Goal: Task Accomplishment & Management: Complete application form

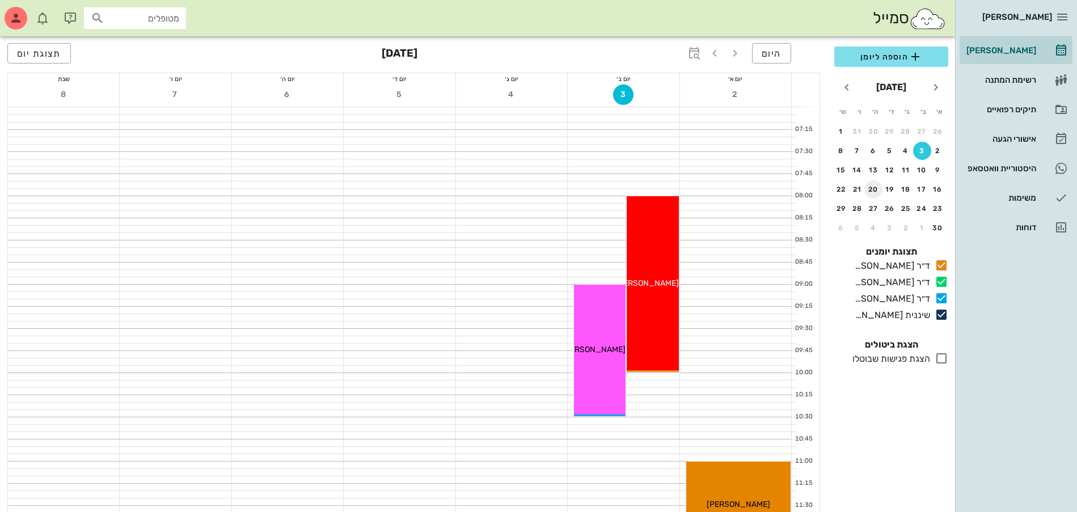
scroll to position [284, 0]
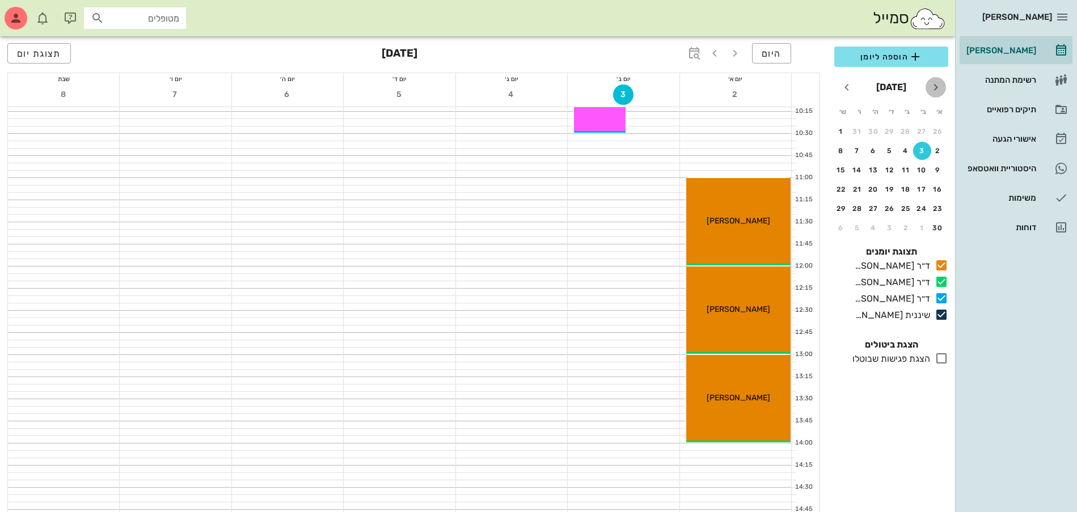
click at [932, 91] on icon "חודש שעבר" at bounding box center [936, 88] width 14 height 14
click at [937, 168] on div "12" at bounding box center [938, 170] width 18 height 8
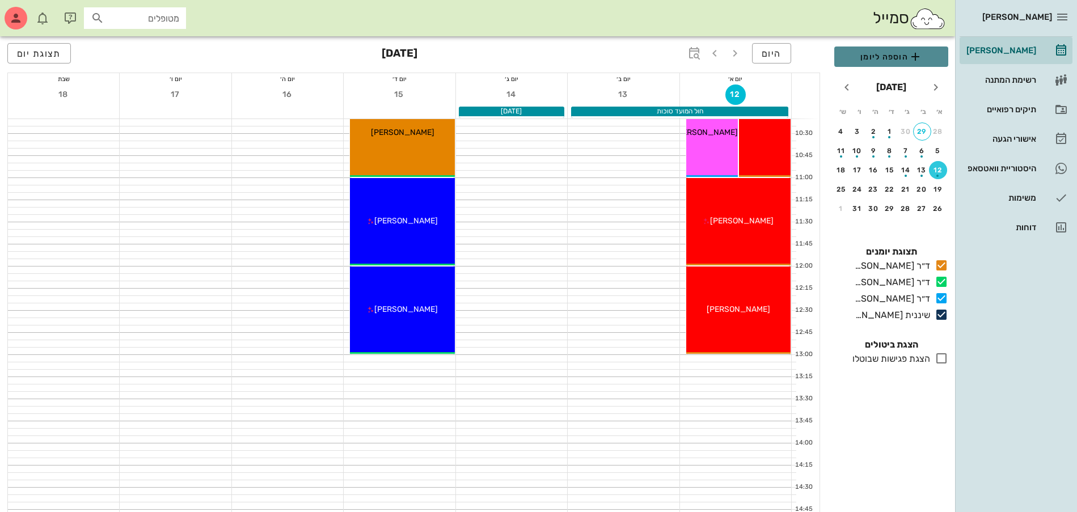
click at [881, 54] on span "הוספה ליומן" at bounding box center [891, 57] width 96 height 14
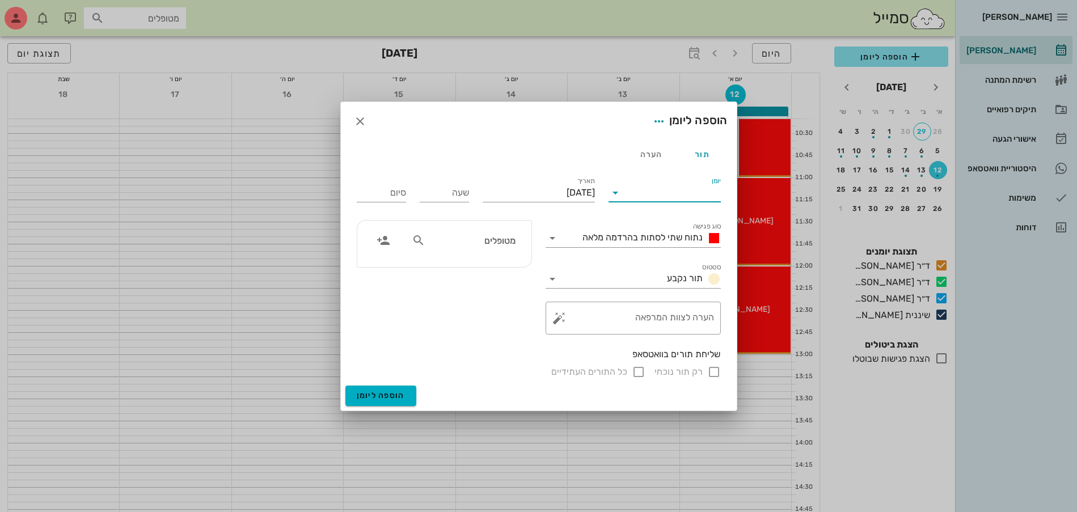
click at [667, 192] on input "יומן" at bounding box center [672, 193] width 96 height 18
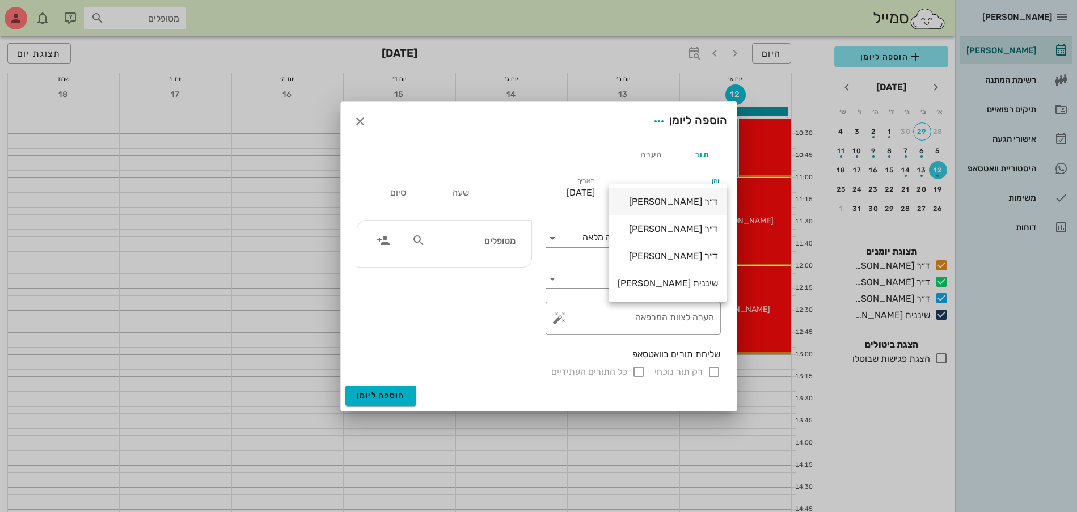
click at [678, 203] on div "ד״ר [PERSON_NAME]" at bounding box center [668, 201] width 100 height 11
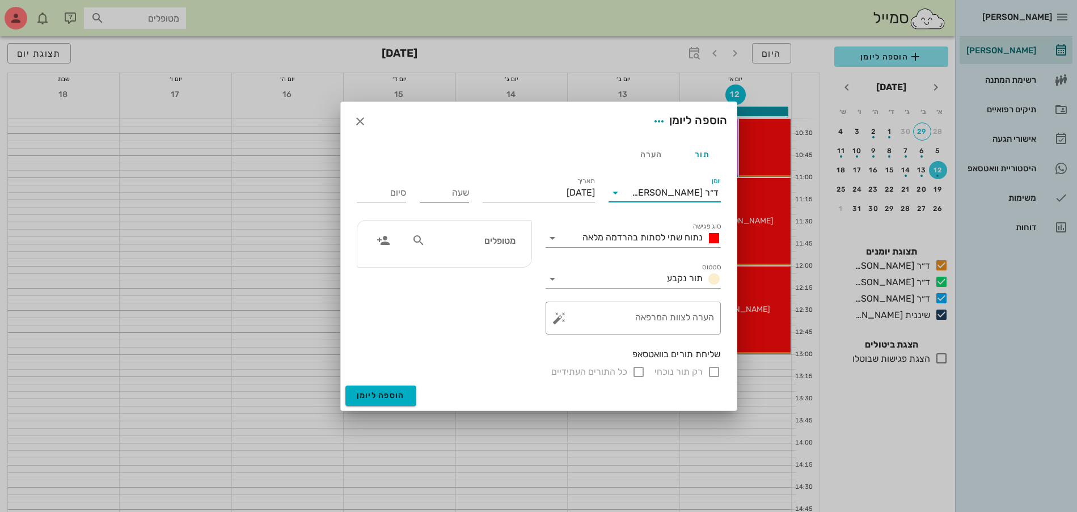
click at [439, 193] on input "שעה" at bounding box center [444, 193] width 49 height 18
type input "08:30"
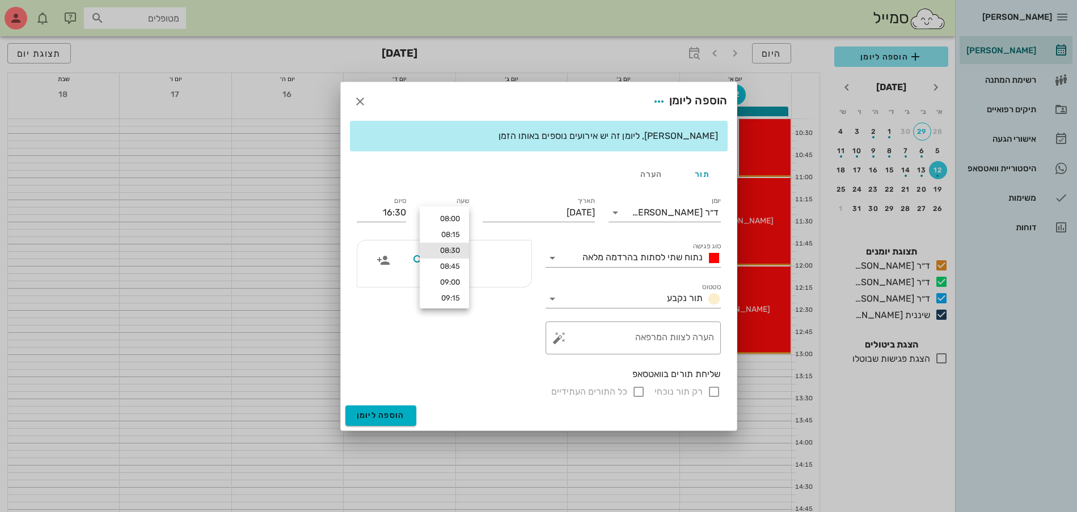
click at [500, 235] on div at bounding box center [444, 263] width 189 height 61
click at [616, 252] on span "נתוח שתי לסתות בהרדמה מלאה" at bounding box center [642, 257] width 120 height 11
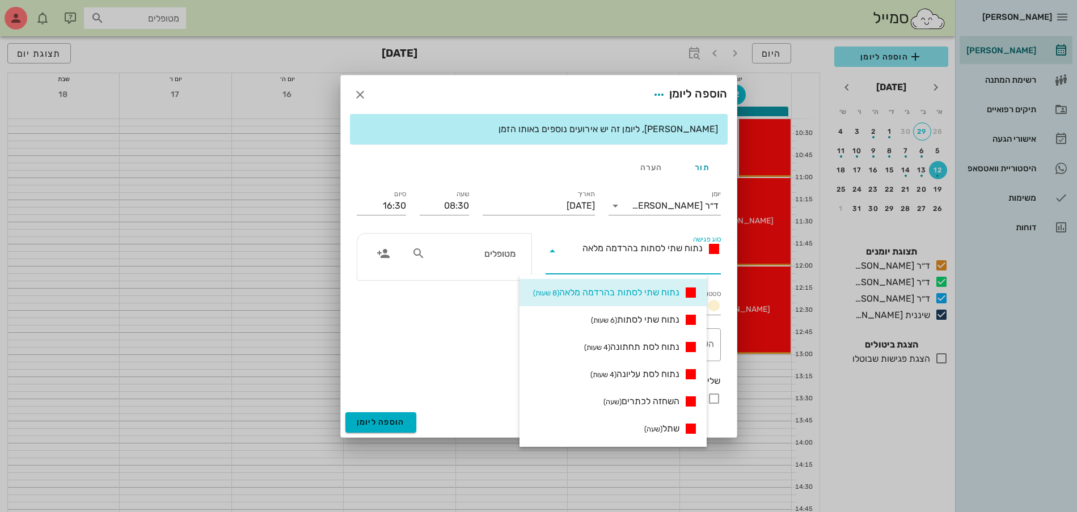
scroll to position [71, 0]
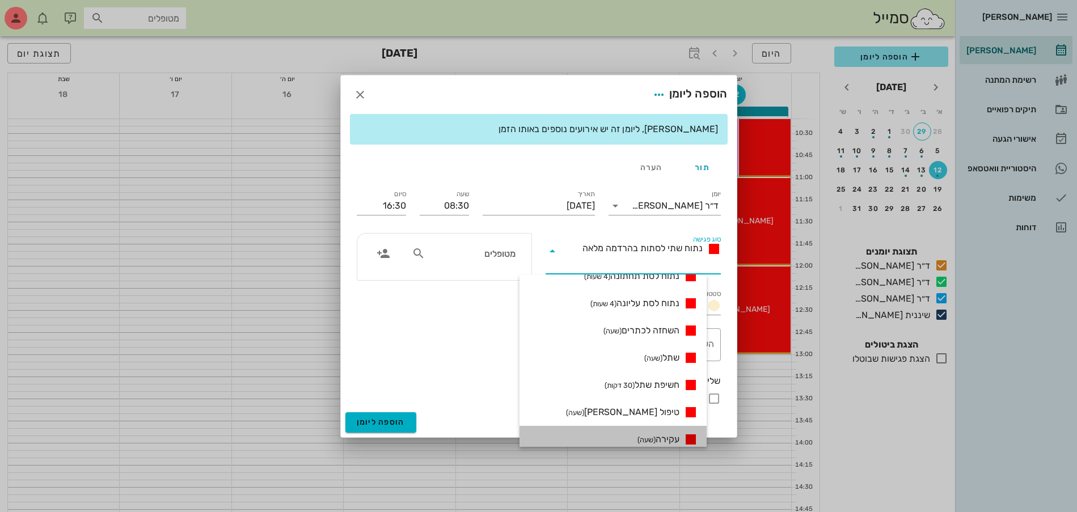
click at [679, 441] on span "עקירה (שעה)" at bounding box center [658, 440] width 42 height 14
type input "09:30"
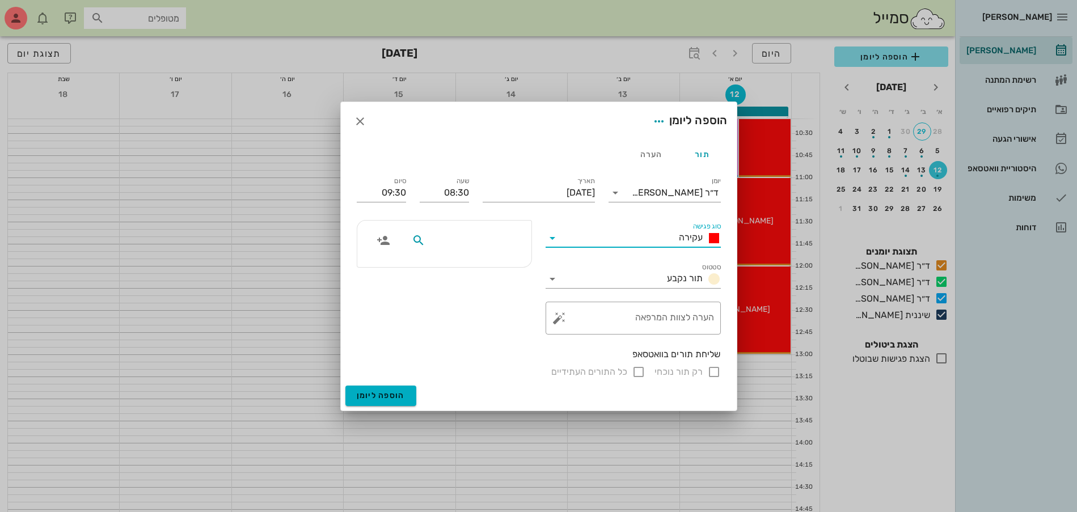
click at [466, 246] on input "text" at bounding box center [471, 240] width 87 height 15
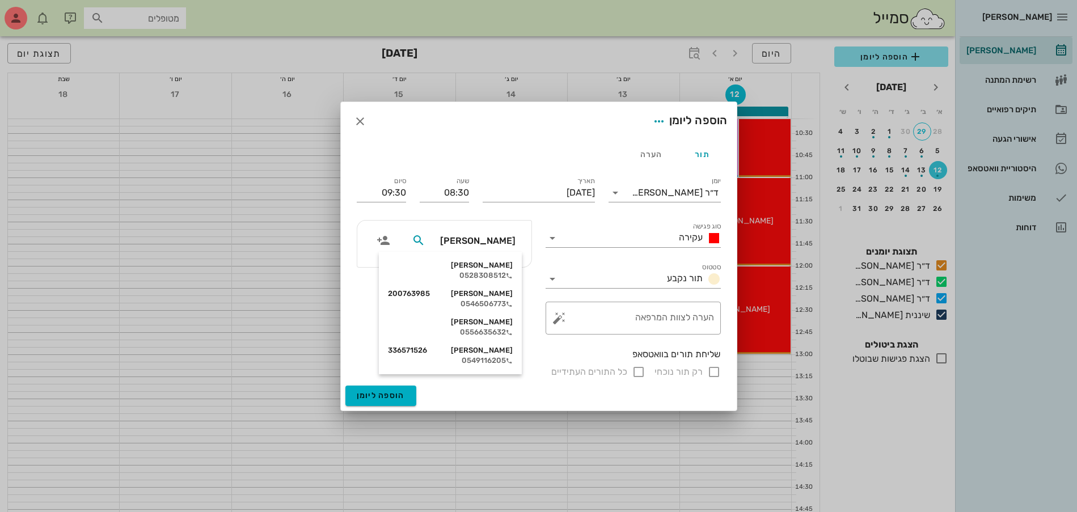
type input "[PERSON_NAME]"
click at [479, 360] on div "0549116205" at bounding box center [450, 360] width 125 height 9
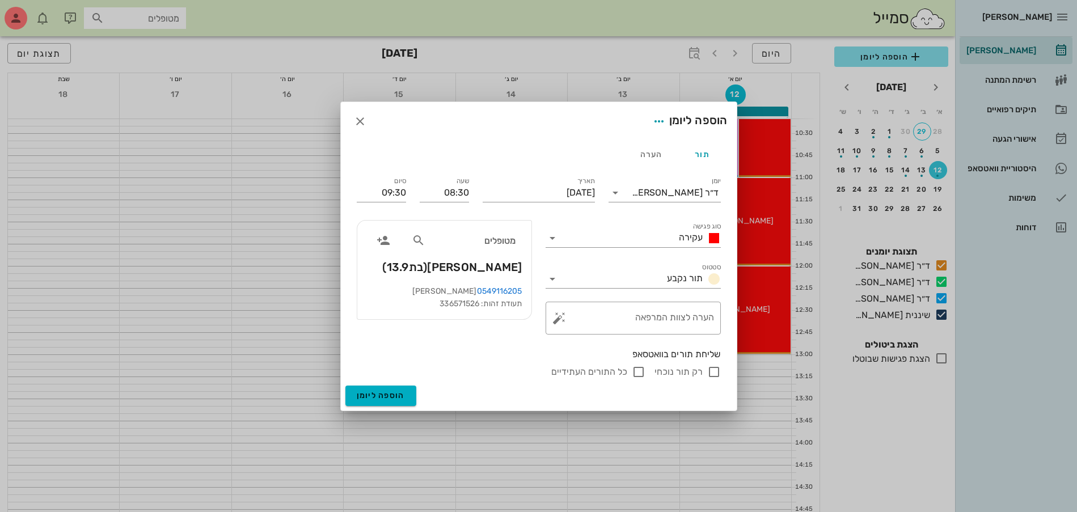
click at [715, 374] on input "רק תור נוכחי" at bounding box center [714, 372] width 14 height 14
checkbox input "false"
click at [379, 395] on span "הוספה ליומן" at bounding box center [381, 396] width 48 height 10
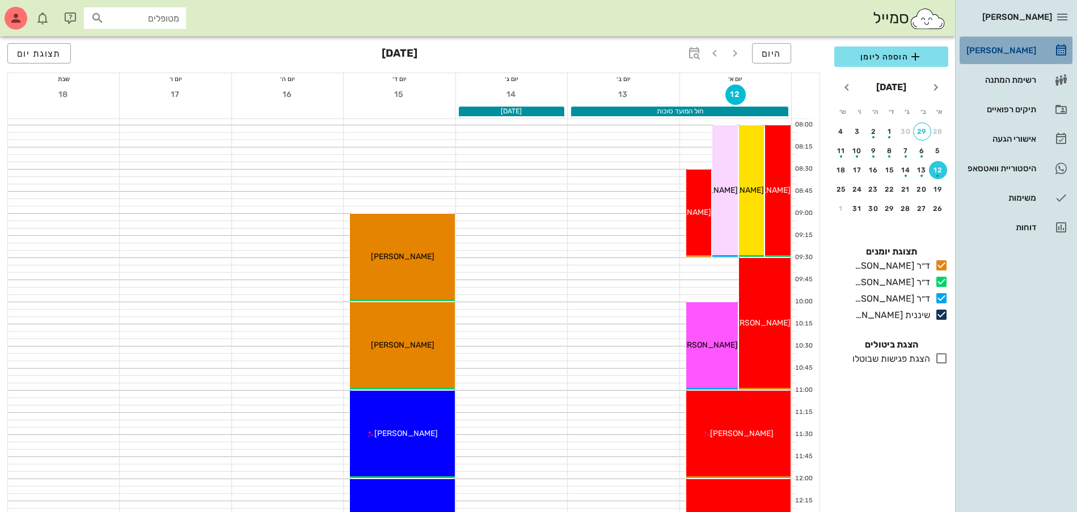
click at [1002, 49] on div "[PERSON_NAME]" at bounding box center [1000, 50] width 72 height 9
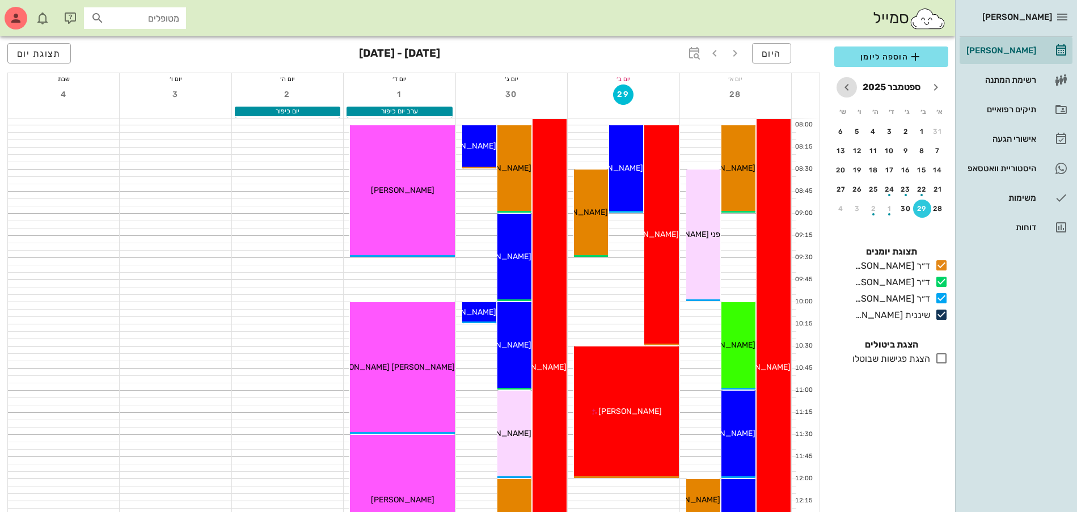
click at [846, 85] on icon "חודש הבא" at bounding box center [847, 88] width 14 height 14
click at [873, 209] on div "27" at bounding box center [873, 209] width 18 height 8
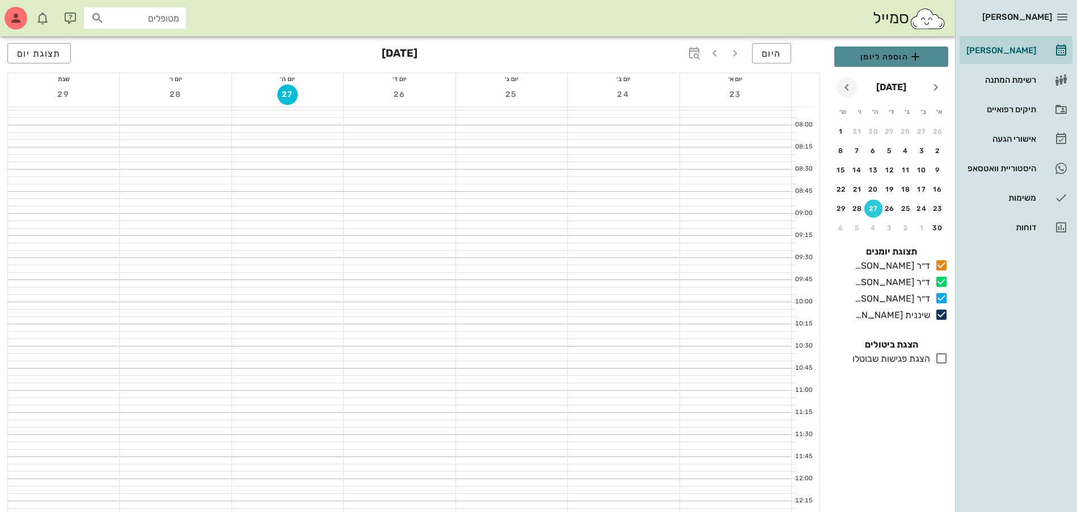
drag, startPoint x: 870, startPoint y: 58, endPoint x: 850, endPoint y: 77, distance: 28.1
click at [871, 57] on span "הוספה ליומן" at bounding box center [891, 57] width 96 height 14
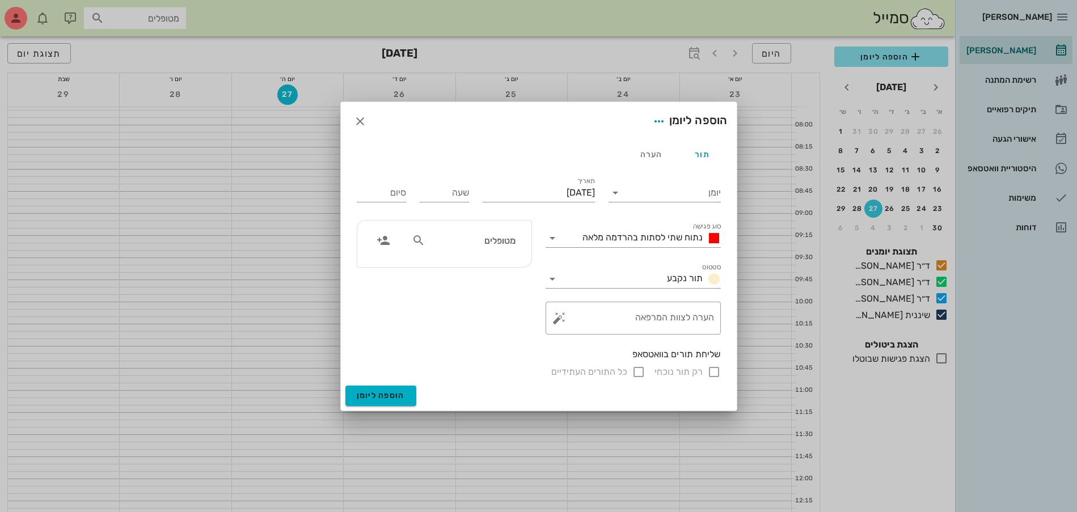
click at [505, 246] on input "מטופלים" at bounding box center [471, 240] width 87 height 15
type input "[PERSON_NAME]"
drag, startPoint x: 479, startPoint y: 272, endPoint x: 561, endPoint y: 235, distance: 90.3
click at [480, 272] on div "0522941883" at bounding box center [452, 275] width 125 height 9
click at [587, 239] on span "נתוח שתי לסתות בהרדמה מלאה" at bounding box center [642, 237] width 120 height 11
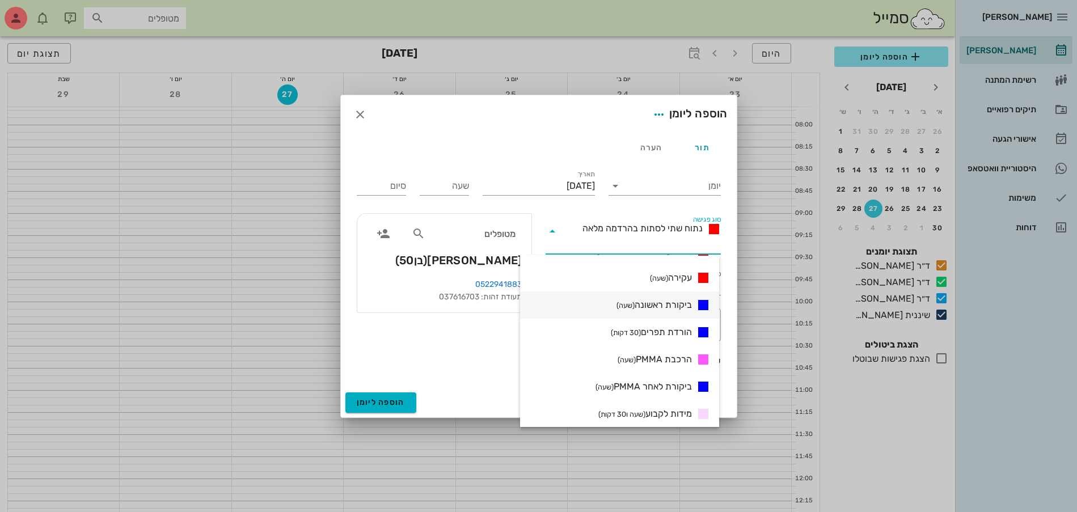
scroll to position [284, 0]
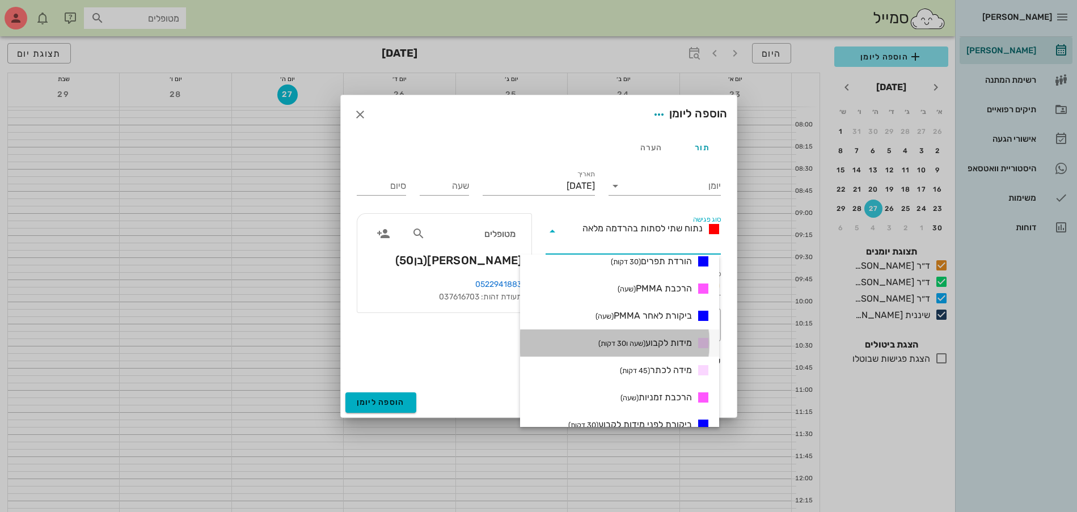
click at [674, 344] on span "מידות לקבוע (שעה ו30 דקות)" at bounding box center [645, 343] width 94 height 14
type input "01:30"
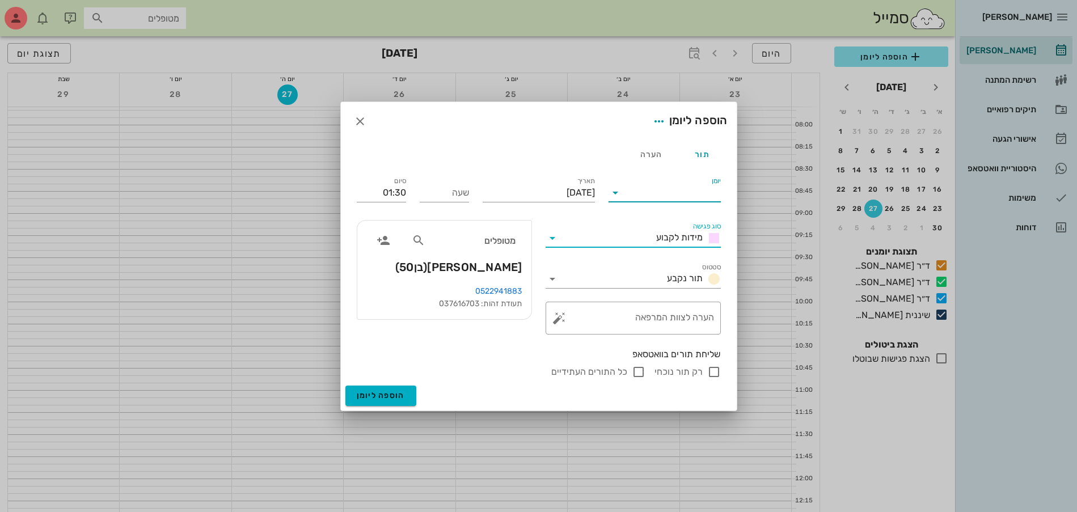
click at [653, 196] on input "יומן" at bounding box center [672, 193] width 96 height 18
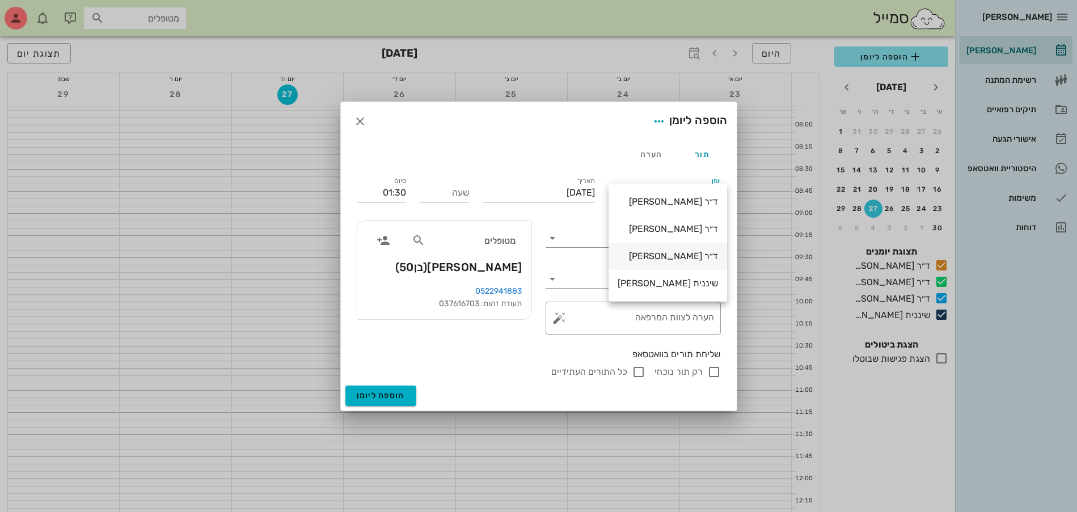
click at [672, 256] on div "ד״ר [PERSON_NAME]" at bounding box center [668, 256] width 100 height 11
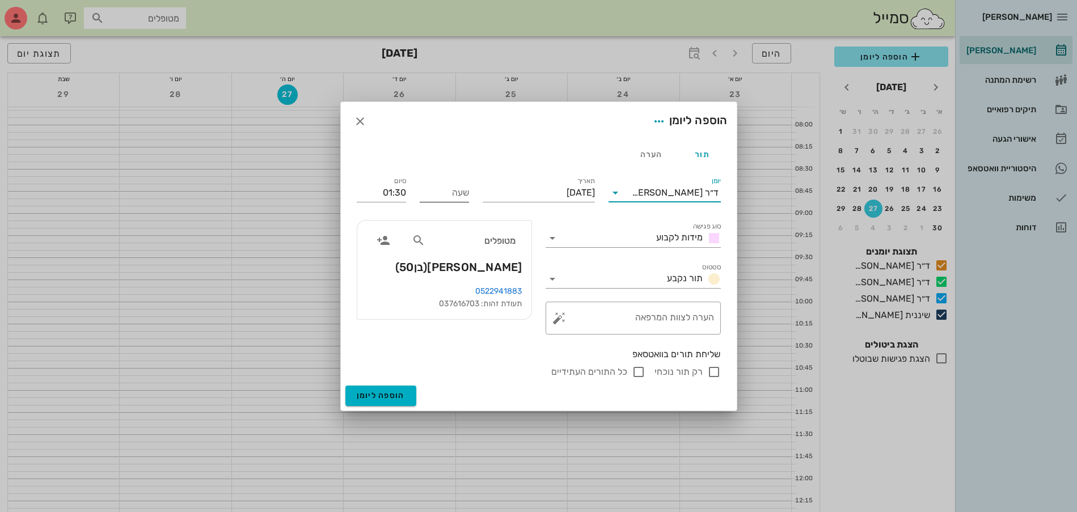
click at [446, 194] on input "שעה" at bounding box center [444, 193] width 49 height 18
type input "15:00"
type input "16:30"
click at [718, 367] on input "רק תור נוכחי" at bounding box center [714, 372] width 14 height 14
checkbox input "false"
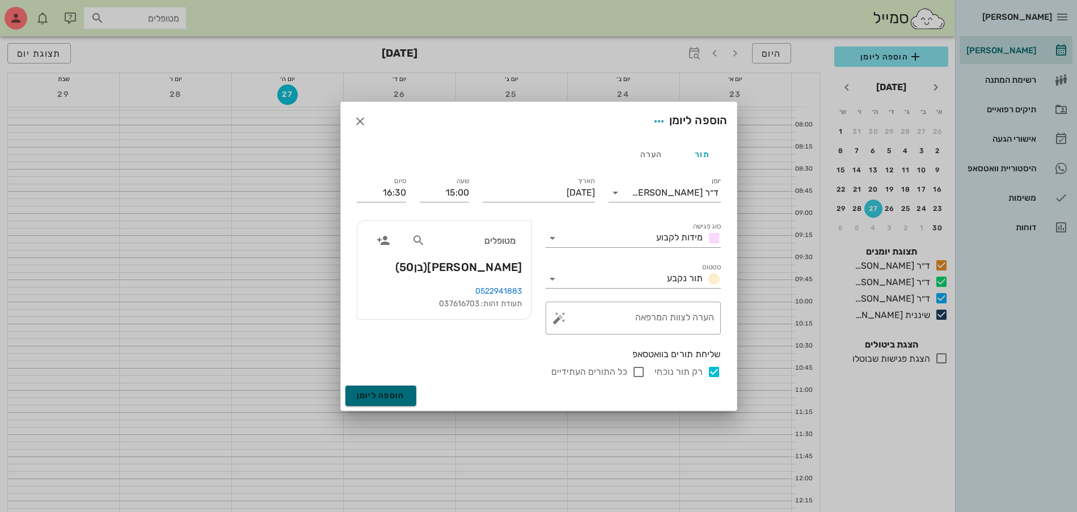
click at [379, 395] on span "הוספה ליומן" at bounding box center [381, 396] width 48 height 10
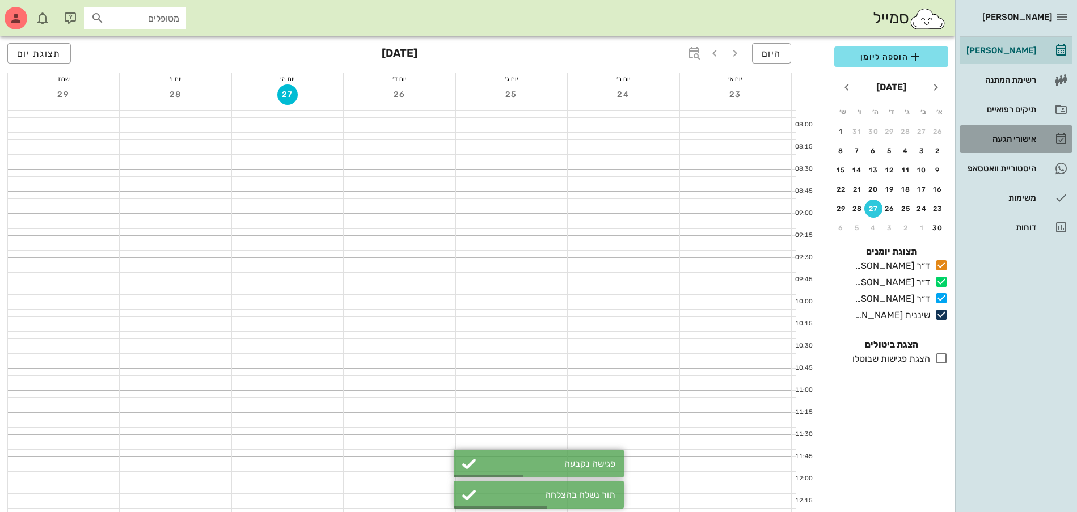
click at [1003, 136] on div "אישורי הגעה" at bounding box center [1000, 138] width 72 height 9
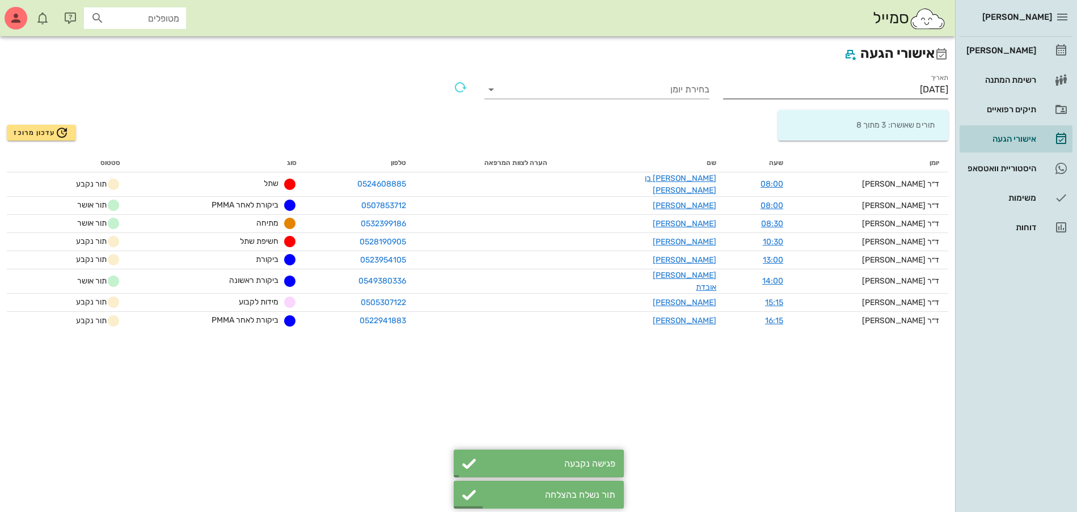
click at [910, 90] on input "[DATE]" at bounding box center [835, 90] width 225 height 18
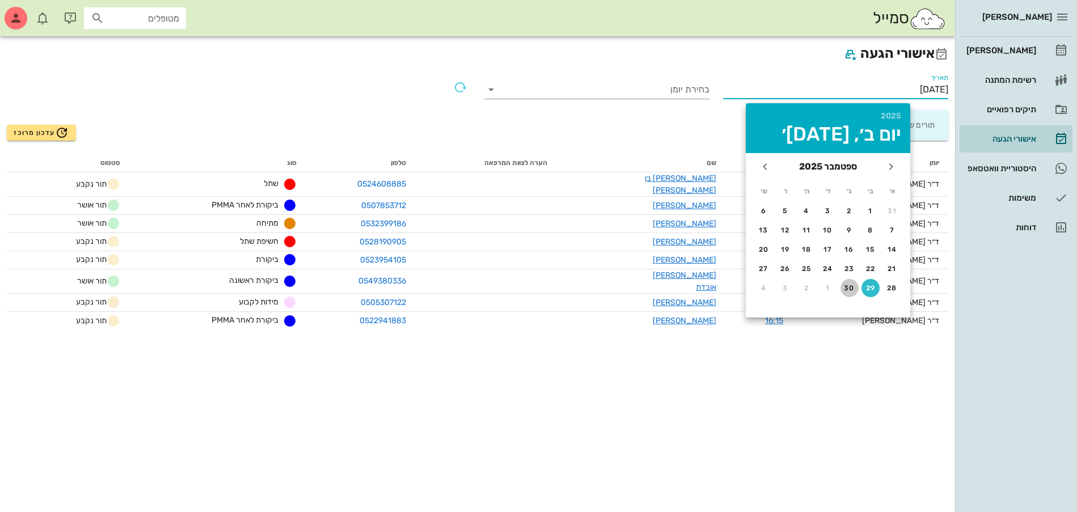
click at [845, 288] on div "30" at bounding box center [849, 288] width 18 height 8
type input "[DATE]"
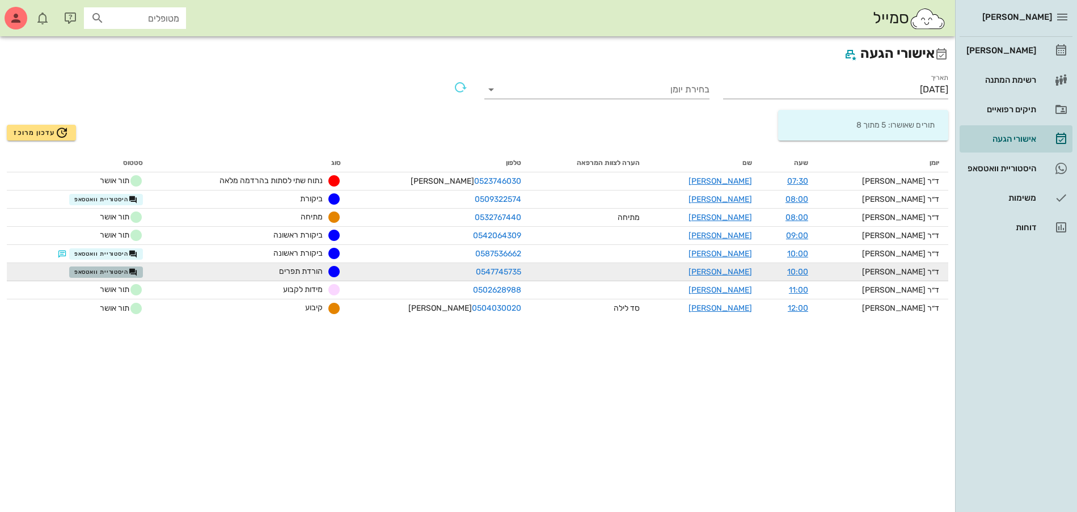
click at [92, 274] on span "היסטוריית וואטסאפ" at bounding box center [106, 272] width 64 height 9
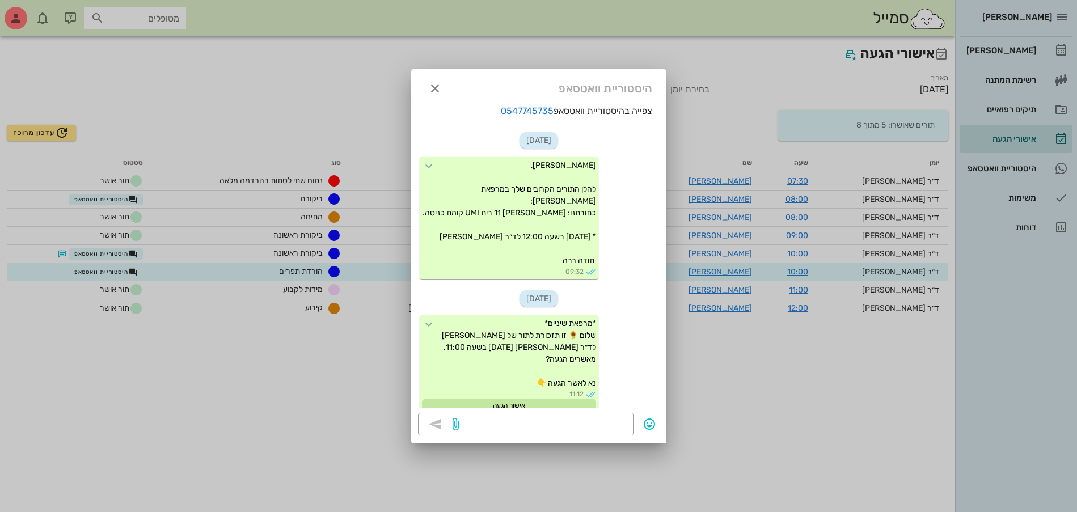
scroll to position [719, 0]
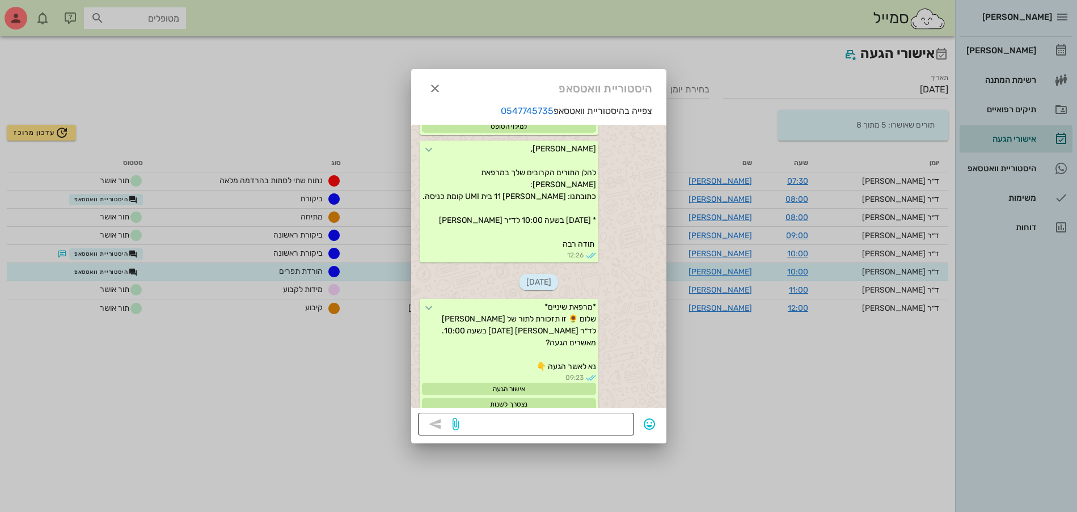
click at [622, 424] on textarea at bounding box center [544, 425] width 166 height 18
type textarea "?"
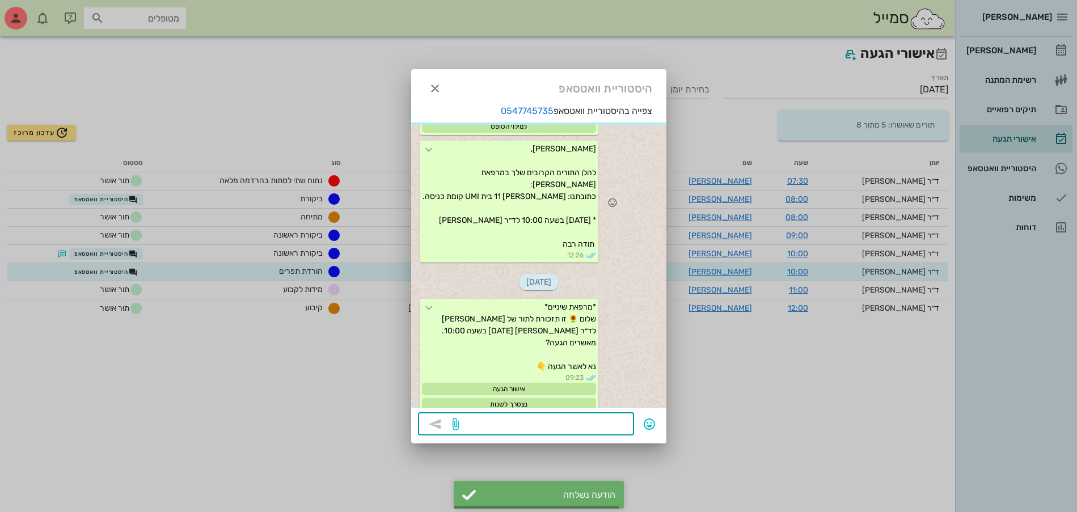
scroll to position [775, 0]
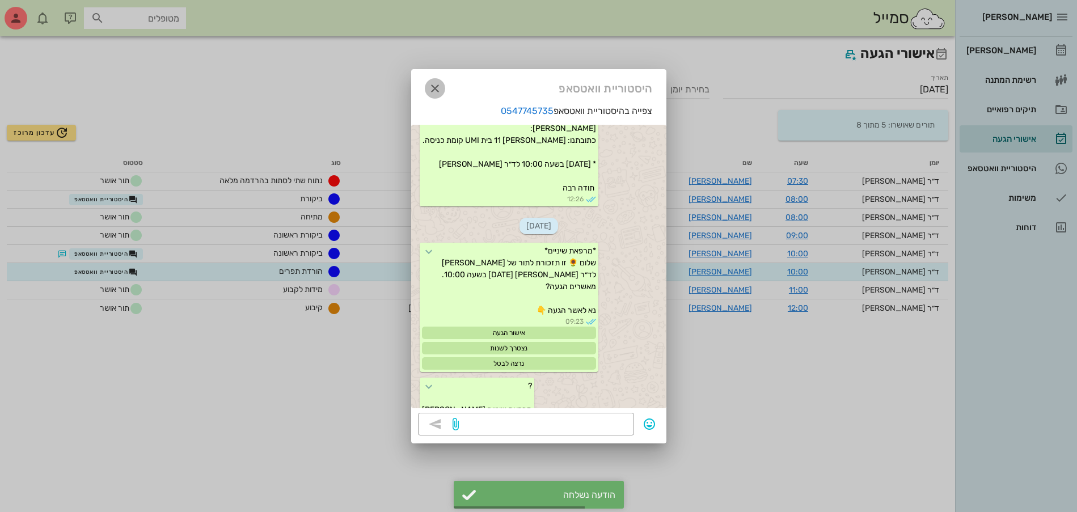
click at [434, 87] on icon "button" at bounding box center [435, 89] width 14 height 14
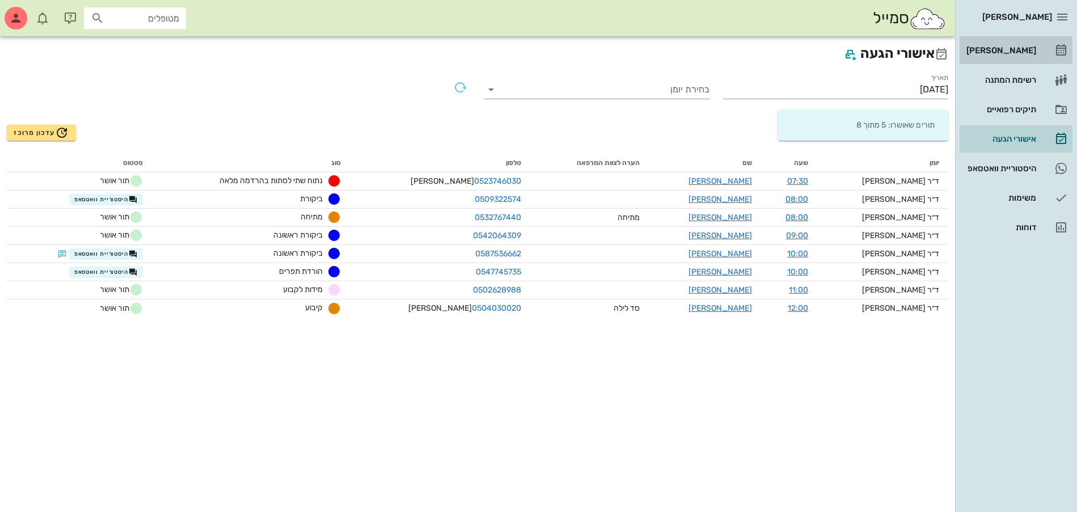
click at [1000, 52] on div "[PERSON_NAME]" at bounding box center [1000, 50] width 72 height 9
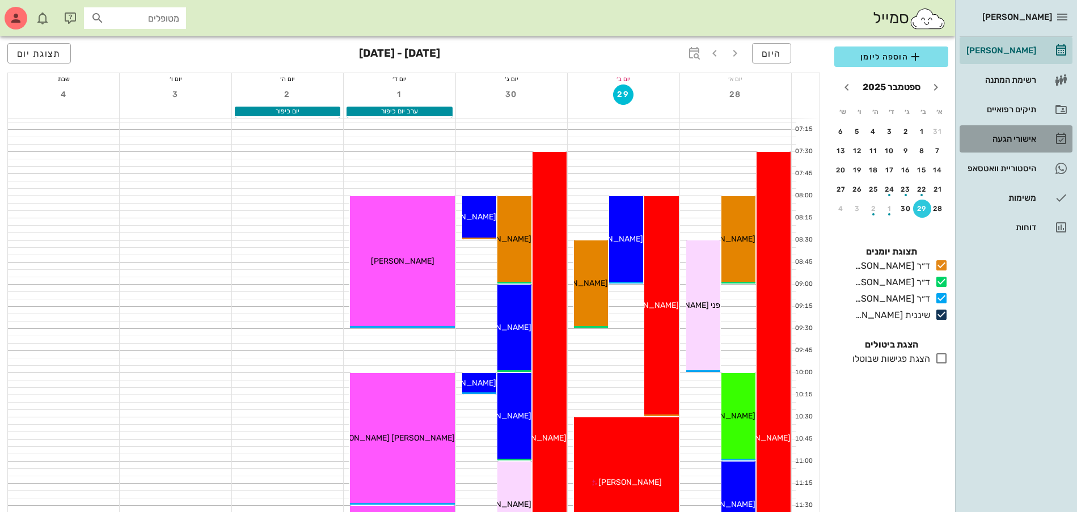
click at [1008, 141] on div "אישורי הגעה" at bounding box center [1000, 138] width 72 height 9
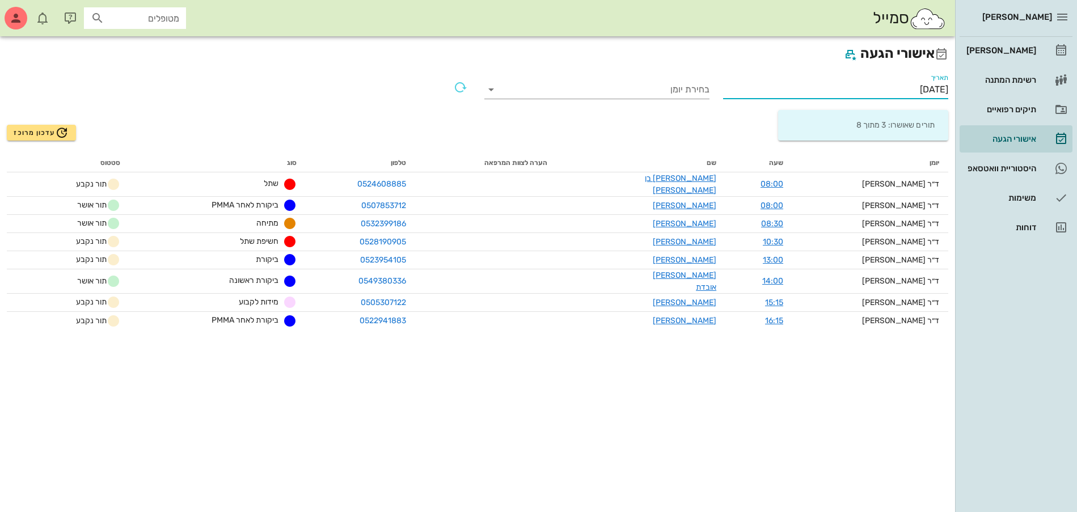
click at [911, 84] on input "[DATE]" at bounding box center [835, 90] width 225 height 18
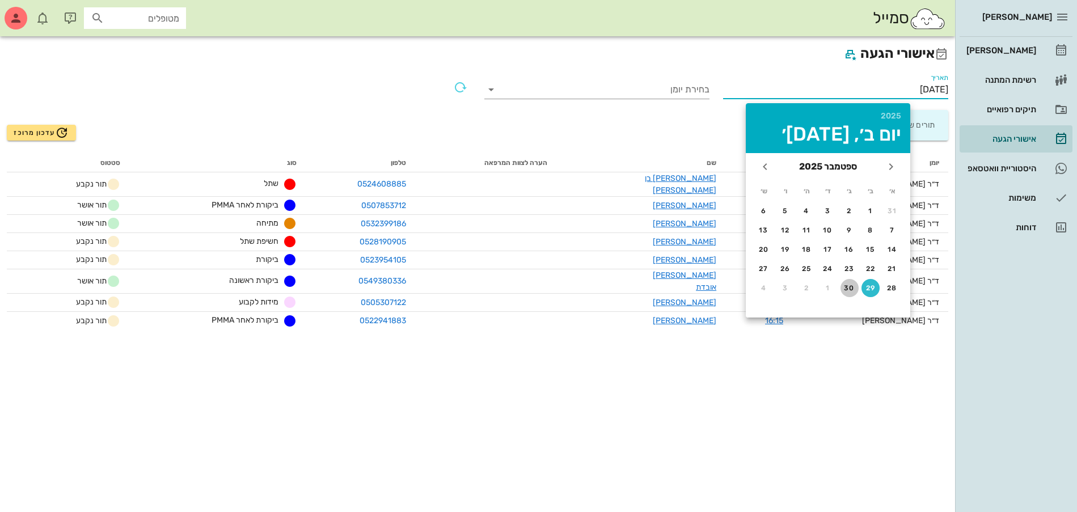
click at [844, 286] on div "30" at bounding box center [849, 288] width 18 height 8
type input "[DATE]"
